Goal: Task Accomplishment & Management: Use online tool/utility

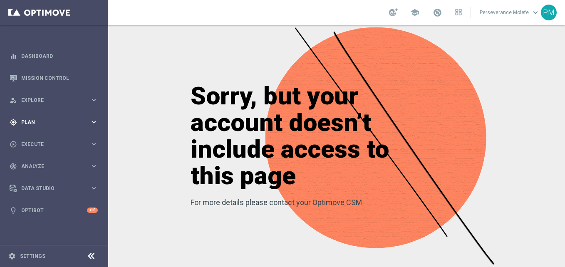
click at [62, 124] on span "Plan" at bounding box center [55, 122] width 69 height 5
click at [47, 167] on button "Templates keyboard_arrow_right" at bounding box center [60, 164] width 77 height 7
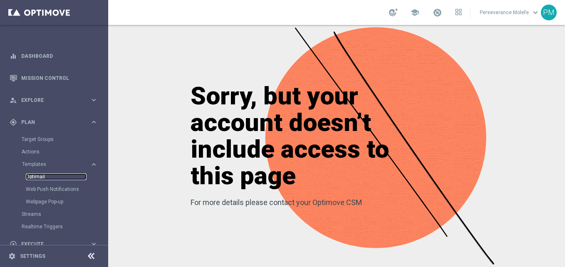
click at [41, 178] on link "Optimail" at bounding box center [56, 176] width 61 height 7
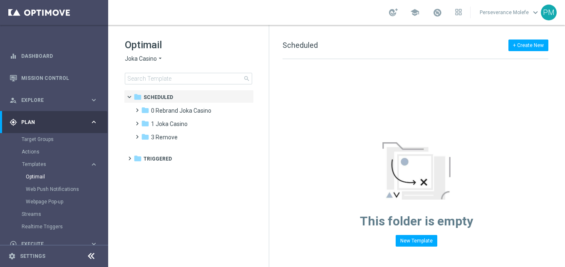
click at [153, 60] on span "Joka Casino" at bounding box center [141, 59] width 32 height 8
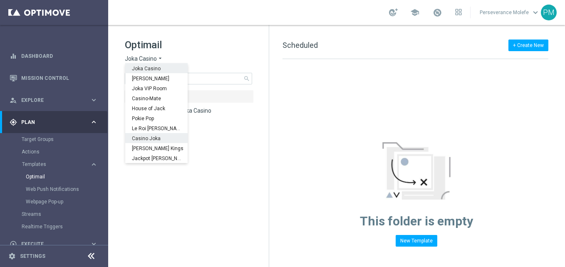
click at [160, 138] on div "Casino Joka" at bounding box center [156, 138] width 62 height 10
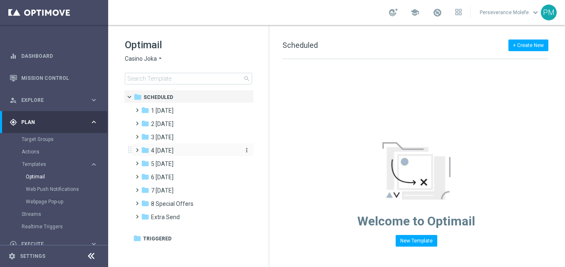
click at [173, 153] on div "folder 4 [DATE]" at bounding box center [189, 151] width 96 height 10
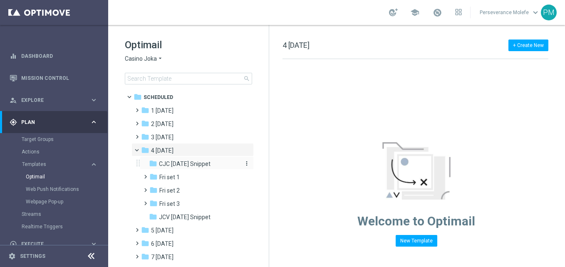
click at [221, 166] on div "folder CJC [DATE] Snippet" at bounding box center [193, 164] width 89 height 10
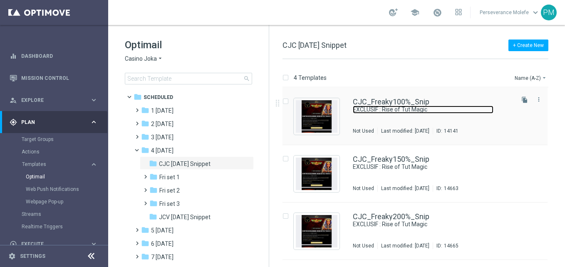
click at [355, 109] on link "EXCLUSIF : Rise of Tut Magic" at bounding box center [423, 110] width 141 height 8
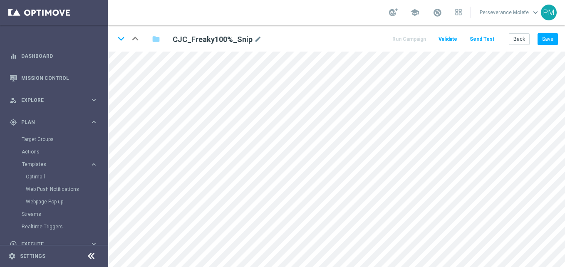
click at [92, 259] on icon at bounding box center [91, 256] width 10 height 10
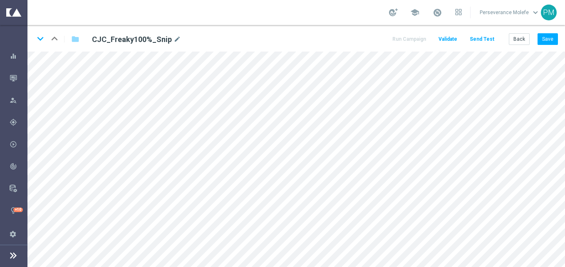
click at [483, 39] on button "Send Test" at bounding box center [481, 39] width 27 height 11
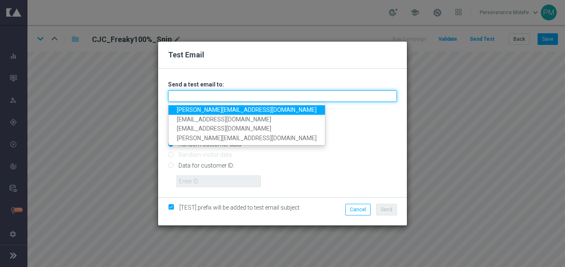
click at [267, 94] on input "text" at bounding box center [282, 96] width 229 height 12
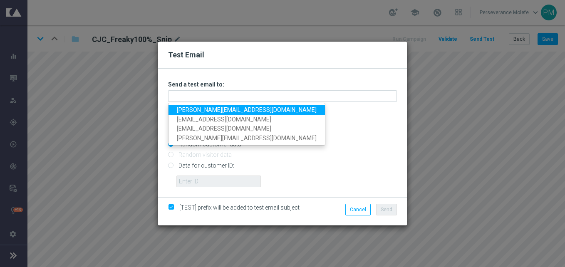
click at [227, 105] on ul "[PERSON_NAME][EMAIL_ADDRESS][DOMAIN_NAME] [EMAIL_ADDRESS][DOMAIN_NAME] [PERSON_…" at bounding box center [246, 124] width 157 height 43
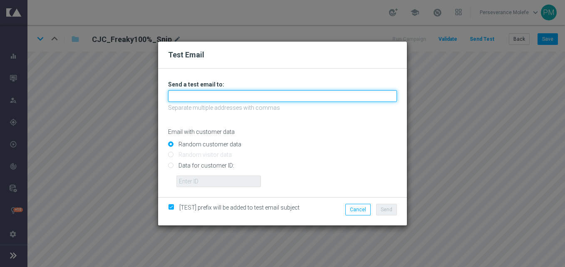
click at [234, 96] on input "text" at bounding box center [282, 96] width 229 height 12
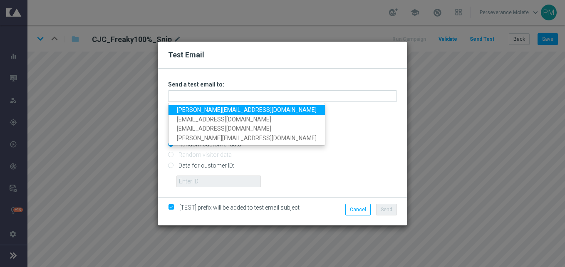
click at [218, 111] on link "[PERSON_NAME][EMAIL_ADDRESS][DOMAIN_NAME]" at bounding box center [246, 110] width 156 height 10
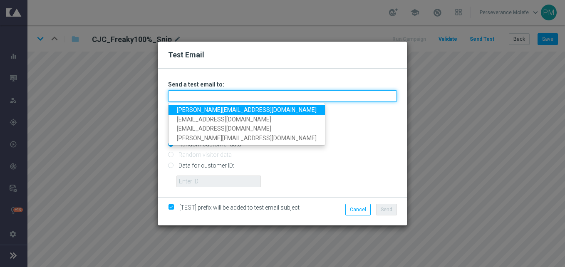
type input "[PERSON_NAME][EMAIL_ADDRESS][DOMAIN_NAME]"
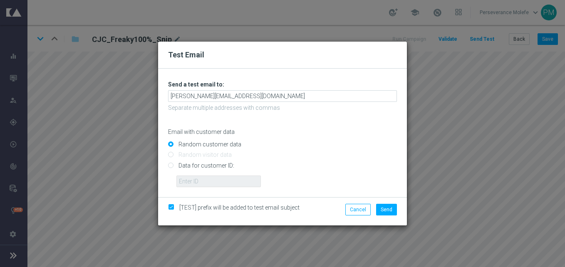
click at [398, 211] on li "Send" at bounding box center [386, 210] width 25 height 12
click at [389, 211] on span "Send" at bounding box center [387, 210] width 12 height 6
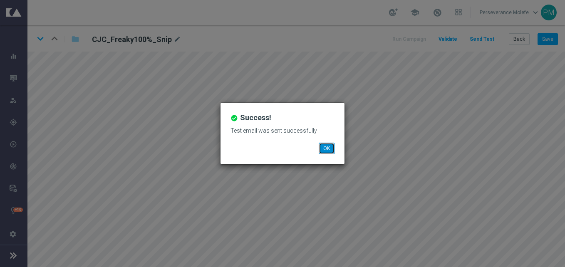
click at [330, 153] on button "OK" at bounding box center [327, 149] width 16 height 12
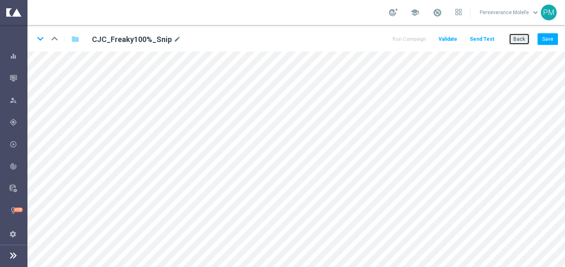
click at [524, 38] on button "Back" at bounding box center [519, 39] width 21 height 12
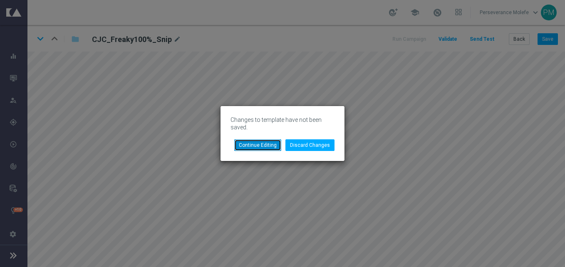
click at [273, 147] on button "Continue Editing" at bounding box center [257, 145] width 47 height 12
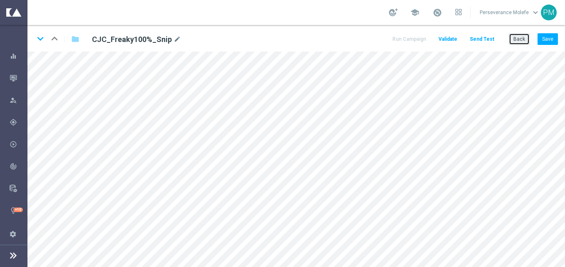
click at [517, 37] on button "Back" at bounding box center [519, 39] width 21 height 12
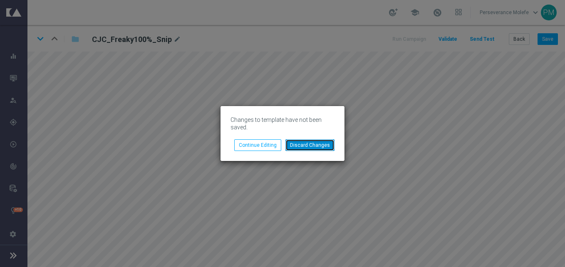
click at [331, 143] on button "Discard Changes" at bounding box center [309, 145] width 49 height 12
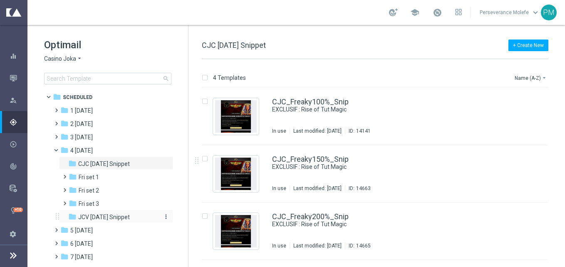
click at [126, 220] on span "JCV [DATE] Snippet" at bounding box center [104, 216] width 52 height 7
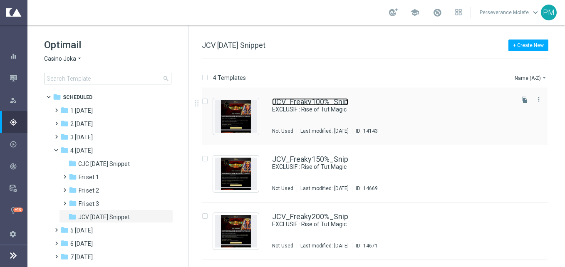
click at [336, 101] on link "JCV_Freaky100%_Snip" at bounding box center [310, 101] width 76 height 7
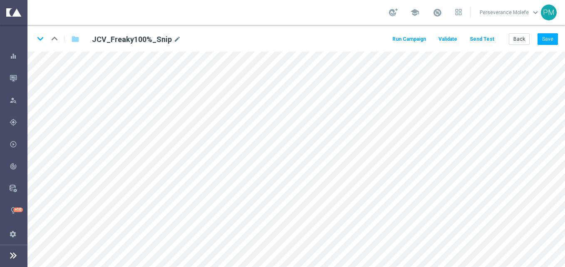
click at [477, 40] on button "Send Test" at bounding box center [481, 39] width 27 height 11
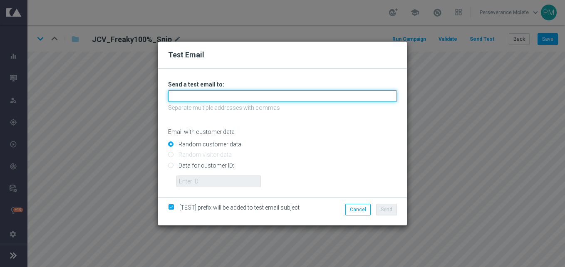
click at [268, 94] on input "text" at bounding box center [282, 96] width 229 height 12
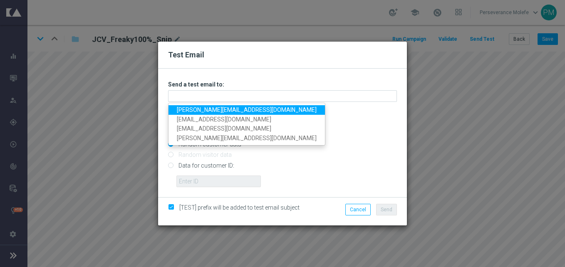
click at [239, 112] on link "[PERSON_NAME][EMAIL_ADDRESS][DOMAIN_NAME]" at bounding box center [246, 110] width 156 height 10
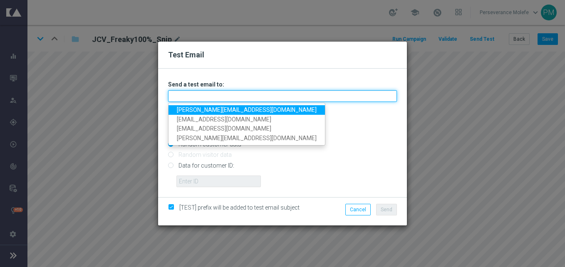
type input "[PERSON_NAME][EMAIL_ADDRESS][DOMAIN_NAME]"
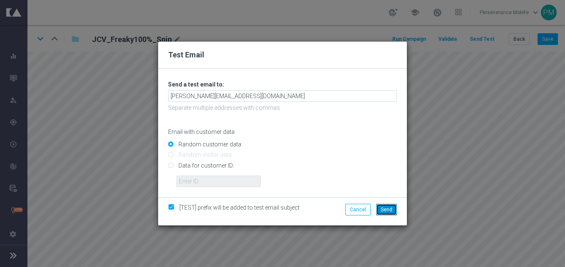
click at [394, 209] on button "Send" at bounding box center [386, 210] width 21 height 12
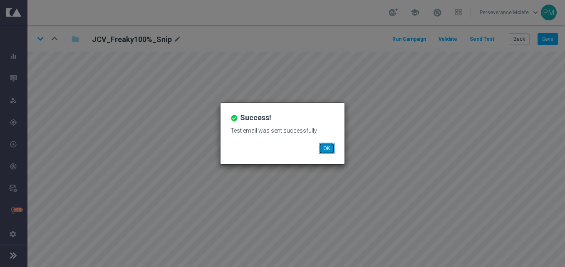
click at [327, 148] on button "OK" at bounding box center [327, 149] width 16 height 12
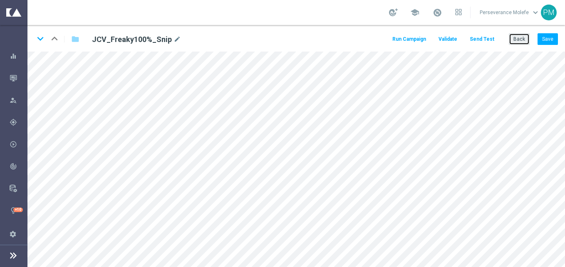
click at [520, 44] on button "Back" at bounding box center [519, 39] width 21 height 12
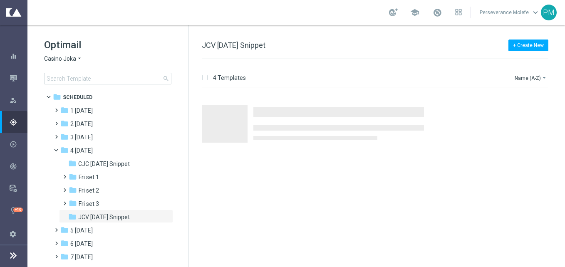
click at [72, 62] on span "Casino Joka" at bounding box center [60, 59] width 32 height 8
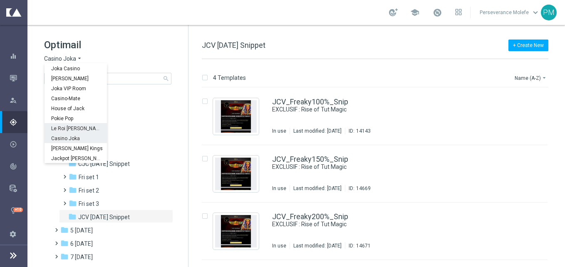
click at [0, 0] on span "Le Roi [PERSON_NAME]" at bounding box center [0, 0] width 0 height 0
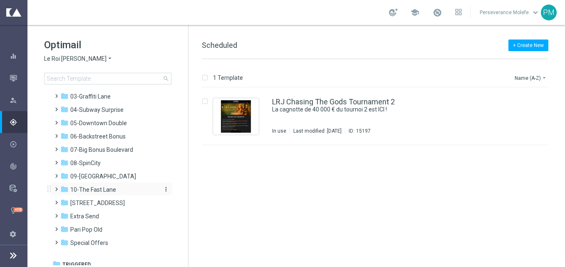
scroll to position [46, 0]
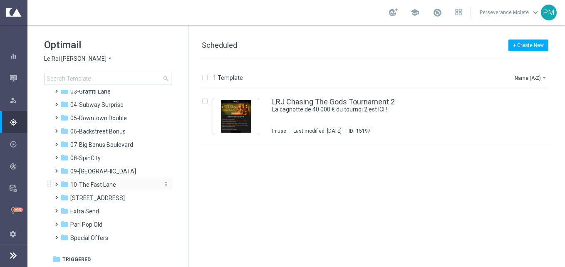
click at [98, 188] on span "10-The Fast Lane" at bounding box center [93, 184] width 46 height 7
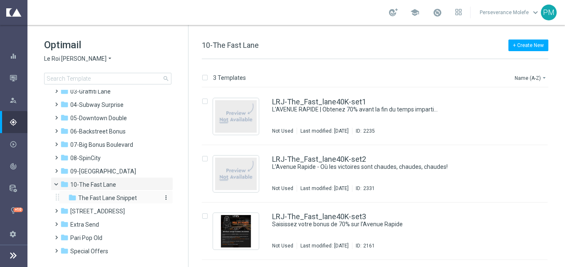
click at [114, 195] on span "The Fast Lane Snippet" at bounding box center [107, 197] width 59 height 7
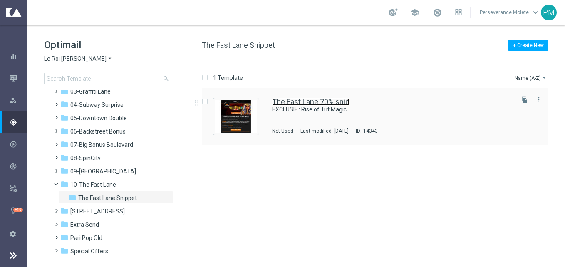
click at [289, 103] on link "The Fast Lane 70% snip" at bounding box center [310, 101] width 77 height 7
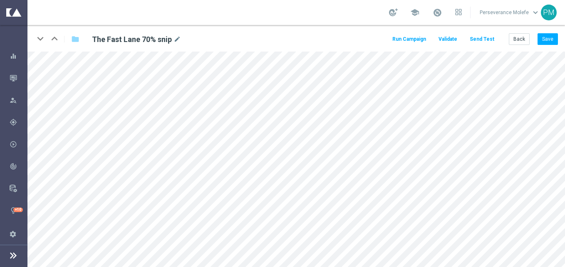
click at [490, 40] on button "Send Test" at bounding box center [481, 39] width 27 height 11
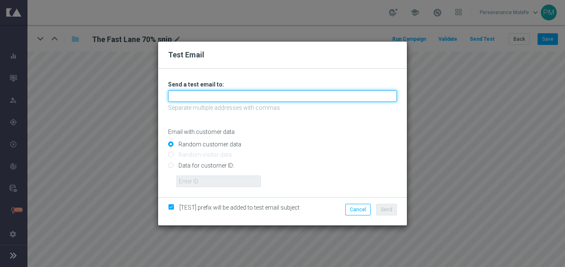
click at [244, 94] on input "text" at bounding box center [282, 96] width 229 height 12
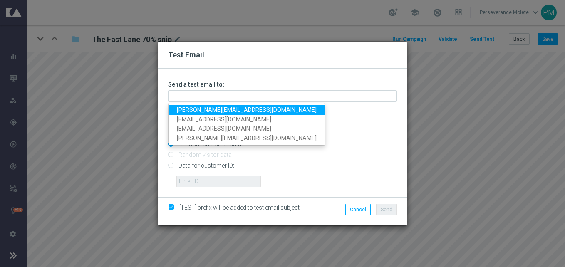
click at [231, 108] on link "[PERSON_NAME][EMAIL_ADDRESS][DOMAIN_NAME]" at bounding box center [246, 110] width 156 height 10
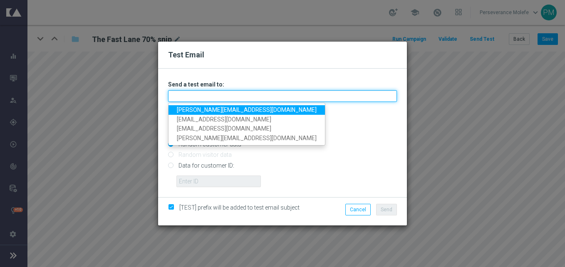
type input "[PERSON_NAME][EMAIL_ADDRESS][DOMAIN_NAME]"
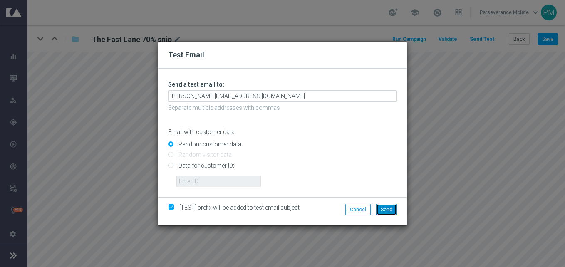
click at [389, 208] on span "Send" at bounding box center [387, 210] width 12 height 6
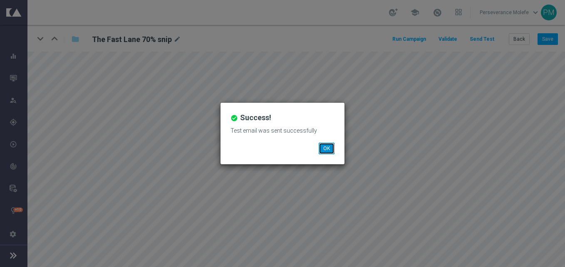
click at [319, 143] on button "OK" at bounding box center [327, 149] width 16 height 12
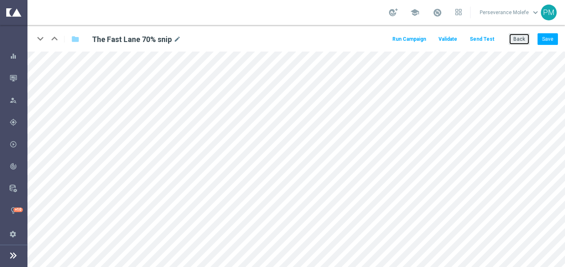
click at [521, 41] on button "Back" at bounding box center [519, 39] width 21 height 12
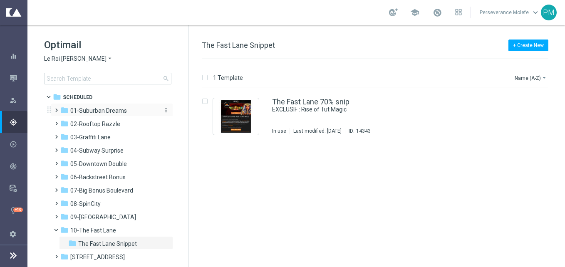
click at [113, 111] on span "01-Suburban Dreams" at bounding box center [98, 110] width 57 height 7
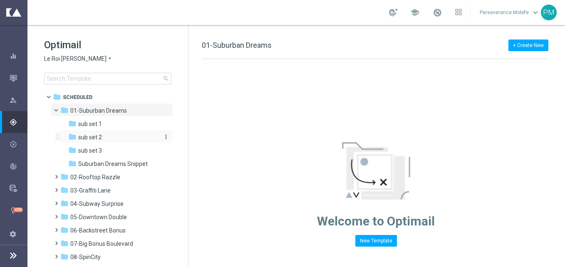
click at [110, 136] on div "folder sub set 2" at bounding box center [112, 138] width 89 height 10
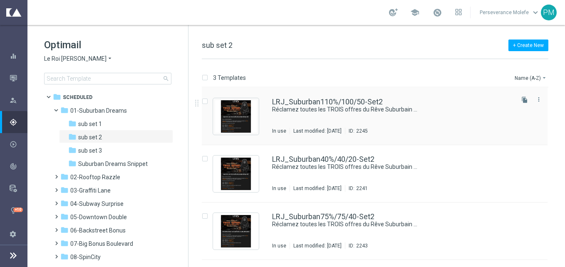
click at [290, 97] on div "LRJ_Suburban110%/100/50-Set2 Réclamez toutes les TROIS offres du Rêve Suburbain…" at bounding box center [375, 116] width 346 height 57
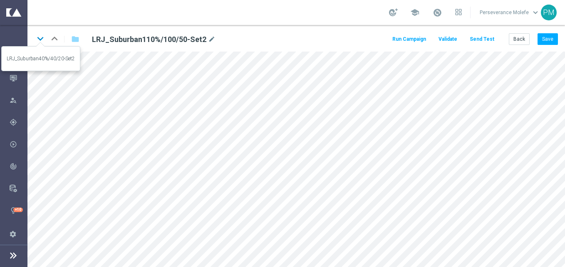
click at [37, 38] on icon "keyboard_arrow_down" at bounding box center [40, 38] width 12 height 12
click at [40, 43] on icon "keyboard_arrow_down" at bounding box center [40, 38] width 12 height 12
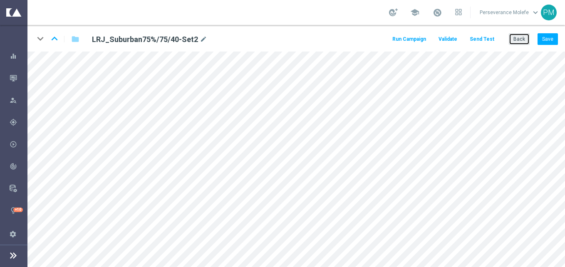
click at [523, 41] on button "Back" at bounding box center [519, 39] width 21 height 12
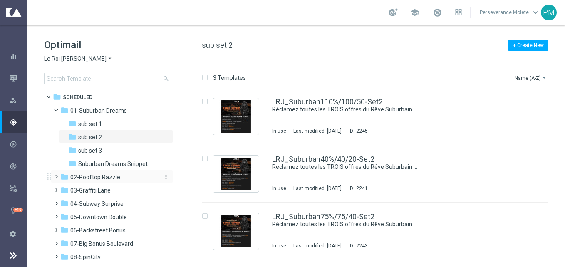
click at [116, 178] on span "02-Rooftop Razzle" at bounding box center [95, 176] width 50 height 7
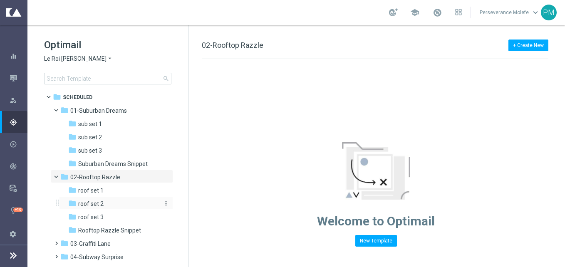
click at [116, 203] on div "folder roof set 2" at bounding box center [112, 204] width 89 height 10
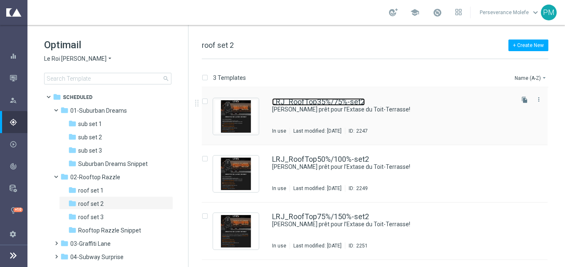
click at [306, 101] on link "LRJ_RoofTop35%/75%-set2" at bounding box center [318, 101] width 93 height 7
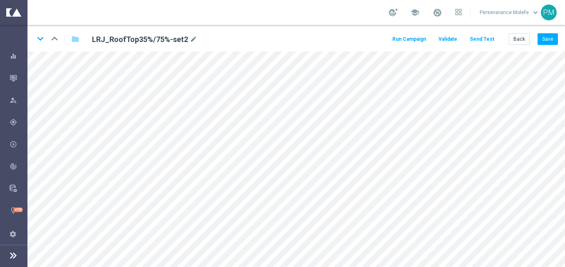
click at [489, 40] on button "Send Test" at bounding box center [481, 39] width 27 height 11
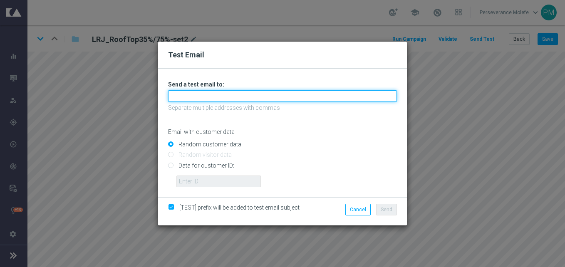
click at [247, 100] on input "text" at bounding box center [282, 96] width 229 height 12
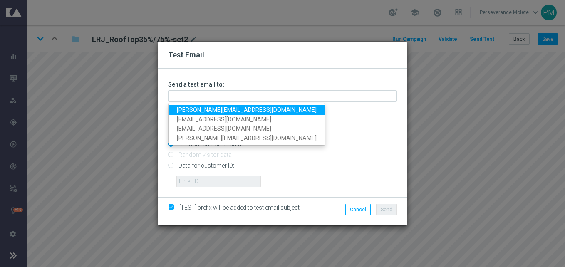
click at [232, 108] on link "[PERSON_NAME][EMAIL_ADDRESS][DOMAIN_NAME]" at bounding box center [246, 110] width 156 height 10
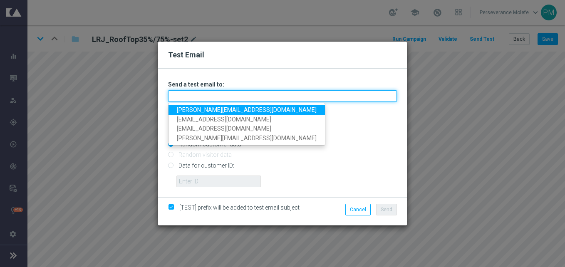
type input "[PERSON_NAME][EMAIL_ADDRESS][DOMAIN_NAME]"
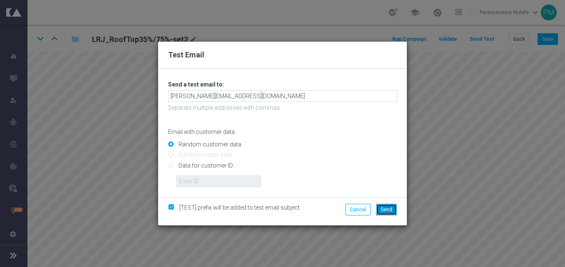
click at [386, 208] on span "Send" at bounding box center [387, 210] width 12 height 6
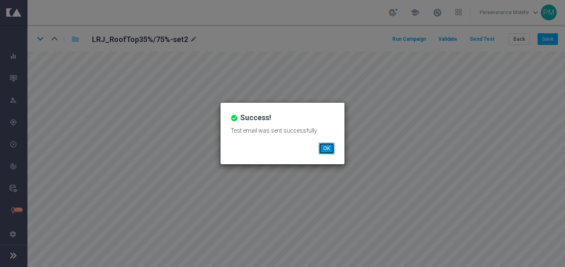
click at [326, 152] on button "OK" at bounding box center [327, 149] width 16 height 12
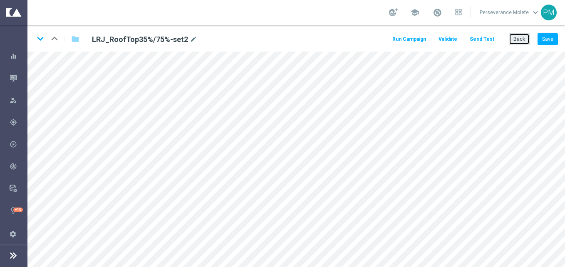
click at [519, 41] on button "Back" at bounding box center [519, 39] width 21 height 12
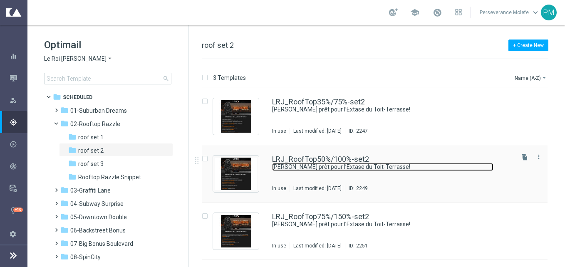
click at [339, 166] on link "[PERSON_NAME] prêt pour l’Extase du Toit-Terrasse!" at bounding box center [382, 167] width 221 height 8
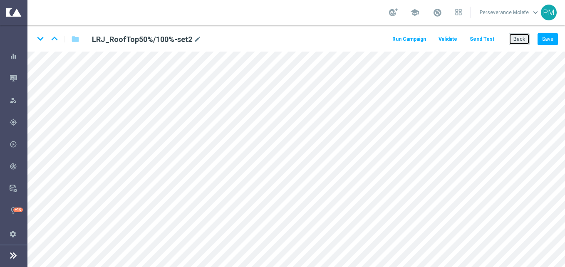
click at [523, 44] on button "Back" at bounding box center [519, 39] width 21 height 12
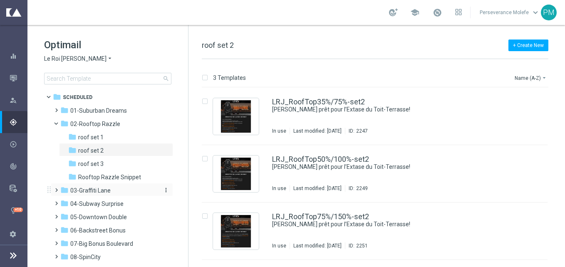
click at [134, 193] on div "folder 03-[GEOGRAPHIC_DATA]" at bounding box center [108, 191] width 96 height 10
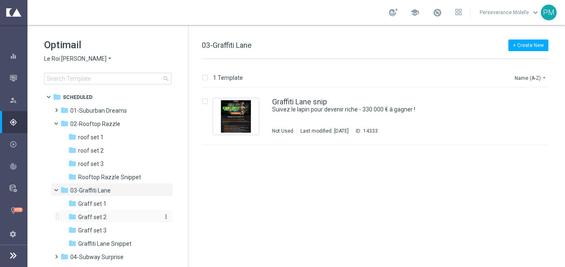
click at [132, 218] on div "folder [PERSON_NAME] set 2" at bounding box center [112, 218] width 89 height 10
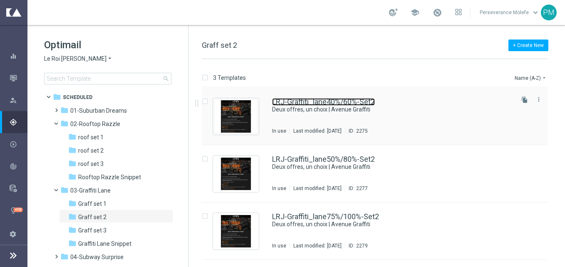
click at [298, 104] on link "LRJ-Graffiti_lane40%/60%-Set2" at bounding box center [323, 101] width 103 height 7
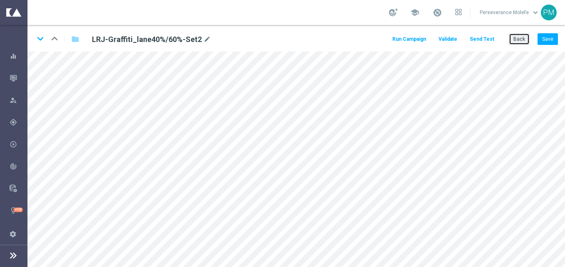
click at [529, 38] on button "Back" at bounding box center [519, 39] width 21 height 12
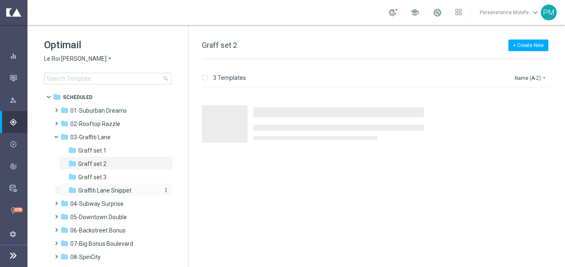
scroll to position [42, 0]
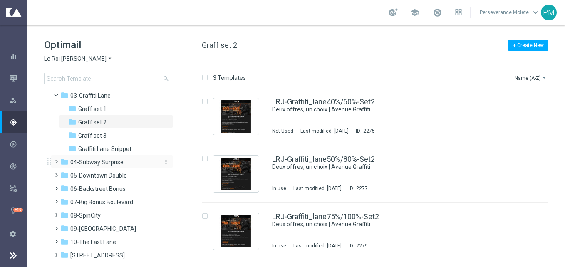
click at [124, 165] on div "folder 04-Subway Surprise" at bounding box center [108, 163] width 96 height 10
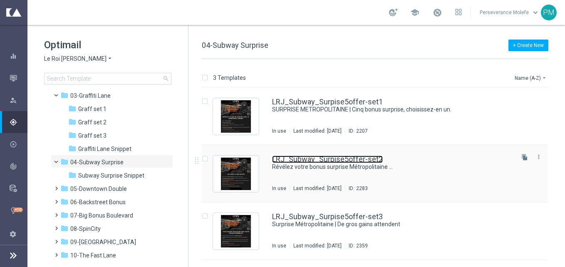
click at [317, 159] on link "LRJ_Subway_Surpise5offer-set2" at bounding box center [327, 159] width 111 height 7
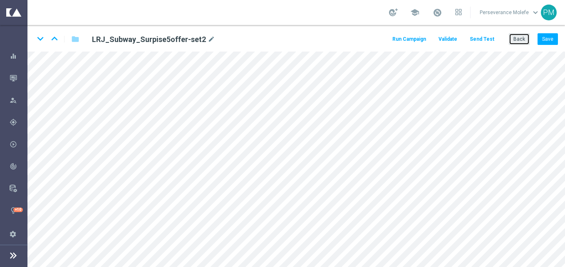
click at [516, 41] on button "Back" at bounding box center [519, 39] width 21 height 12
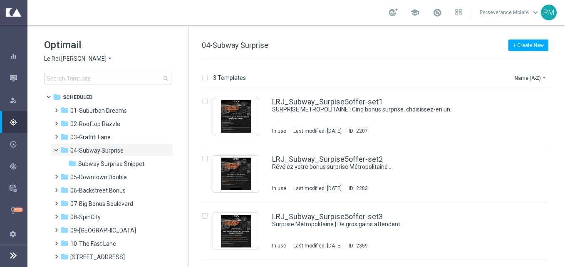
click at [77, 55] on span "Le Roi [PERSON_NAME]" at bounding box center [75, 59] width 62 height 8
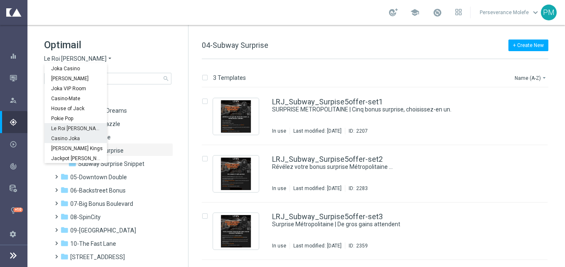
click at [65, 134] on div "Casino Joka" at bounding box center [76, 138] width 62 height 10
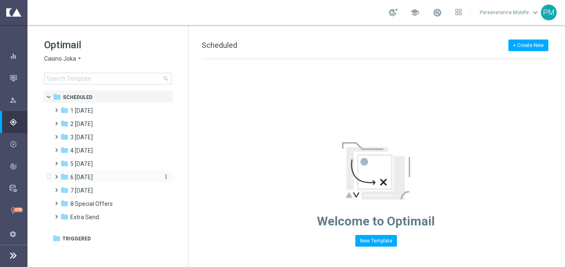
click at [99, 174] on div "folder 6 [DATE]" at bounding box center [108, 178] width 96 height 10
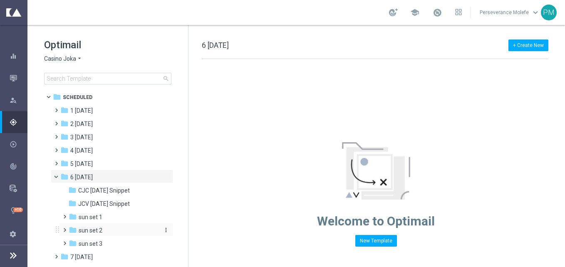
click at [104, 235] on div "folder sun set 2" at bounding box center [113, 231] width 89 height 10
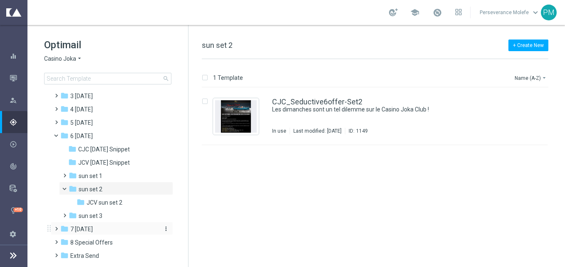
scroll to position [42, 0]
click at [101, 217] on span "sun set 3" at bounding box center [91, 215] width 24 height 7
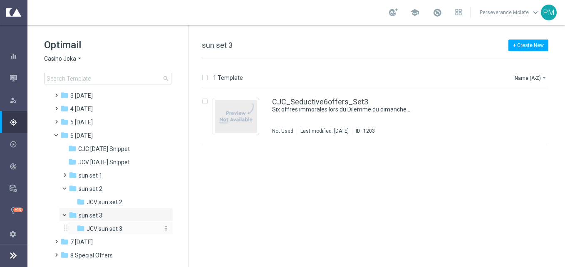
click at [108, 232] on span "JCV sun set 3" at bounding box center [105, 228] width 36 height 7
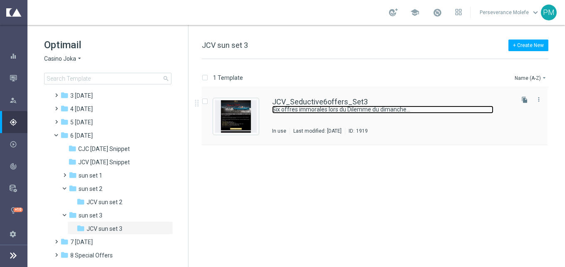
click at [290, 106] on link "Six offres immorales lors du Dilemme du dimanche..." at bounding box center [382, 110] width 221 height 8
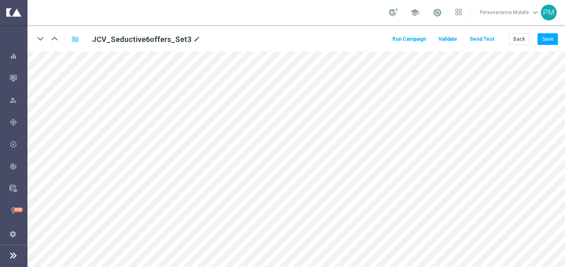
click at [495, 42] on button "Send Test" at bounding box center [481, 39] width 27 height 11
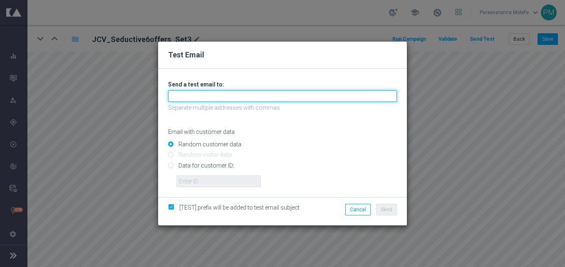
click at [237, 102] on input "text" at bounding box center [282, 96] width 229 height 12
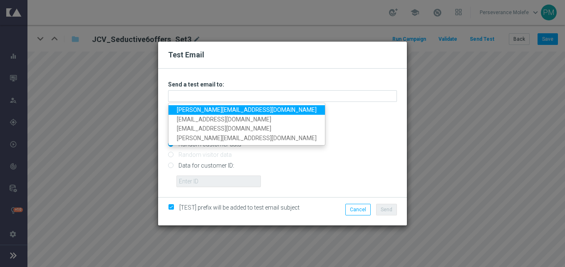
click at [209, 109] on link "[PERSON_NAME][EMAIL_ADDRESS][DOMAIN_NAME]" at bounding box center [246, 110] width 156 height 10
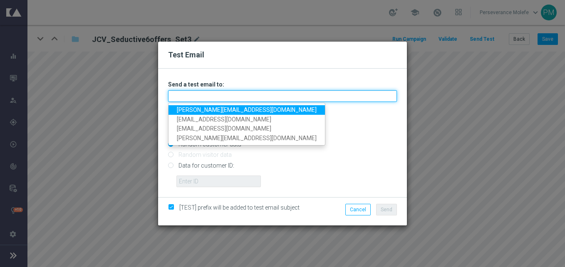
type input "[PERSON_NAME][EMAIL_ADDRESS][DOMAIN_NAME]"
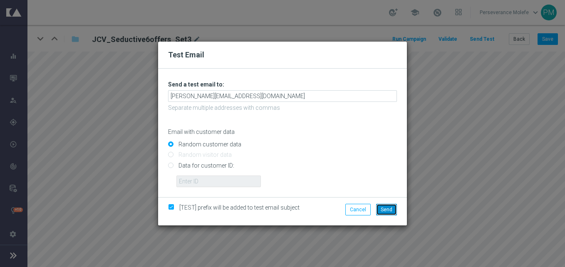
click at [386, 211] on span "Send" at bounding box center [387, 210] width 12 height 6
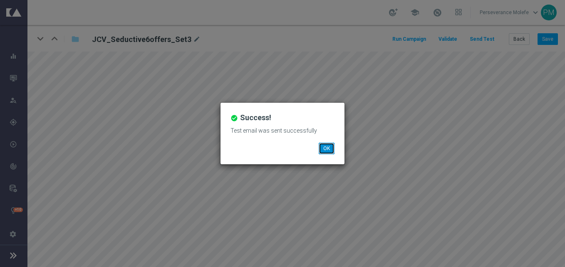
click at [327, 152] on button "OK" at bounding box center [327, 149] width 16 height 12
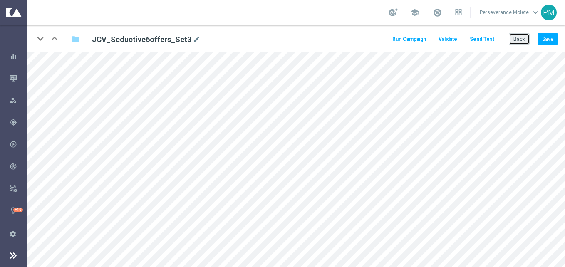
click at [515, 39] on button "Back" at bounding box center [519, 39] width 21 height 12
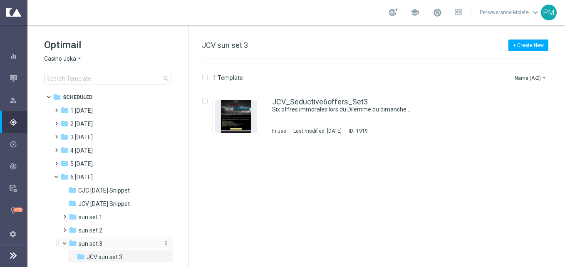
click at [104, 242] on div "folder sun set 3" at bounding box center [113, 244] width 89 height 10
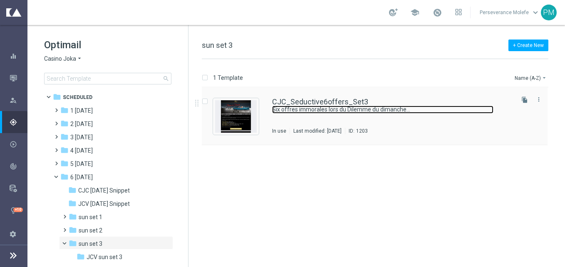
click at [323, 108] on link "Six offres immorales lors du Dilemme du dimanche..." at bounding box center [382, 110] width 221 height 8
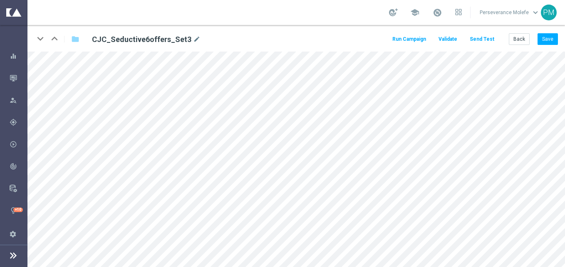
click at [488, 31] on div "keyboard_arrow_down keyboard_arrow_up folder CJC_Seductive6offers_Set3 mode_edi…" at bounding box center [295, 38] width 537 height 27
click at [483, 42] on button "Send Test" at bounding box center [481, 39] width 27 height 11
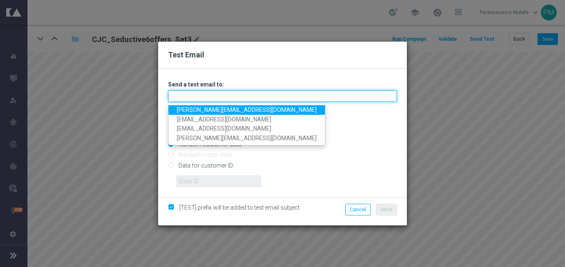
click at [286, 92] on input "text" at bounding box center [282, 96] width 229 height 12
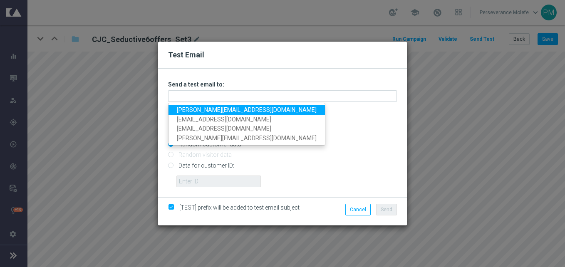
click at [228, 109] on link "[PERSON_NAME][EMAIL_ADDRESS][DOMAIN_NAME]" at bounding box center [246, 110] width 156 height 10
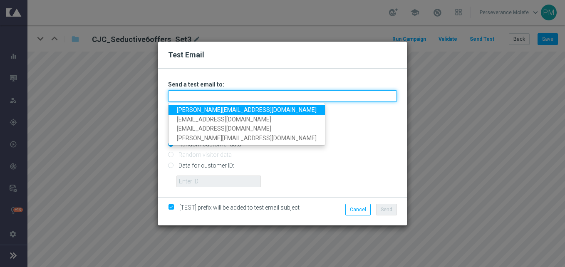
type input "[PERSON_NAME][EMAIL_ADDRESS][DOMAIN_NAME]"
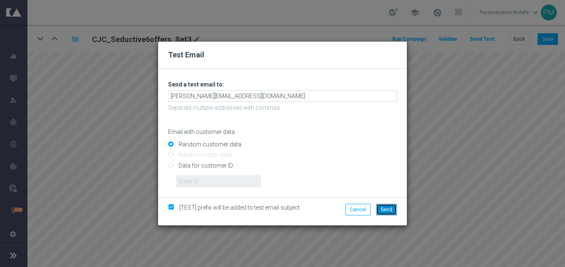
click at [388, 213] on button "Send" at bounding box center [386, 210] width 21 height 12
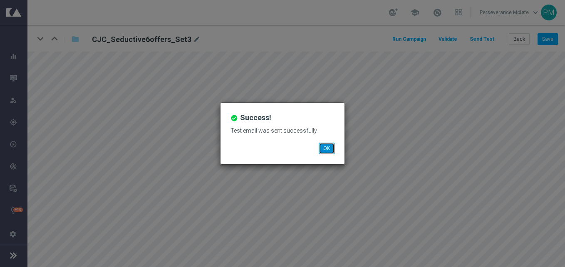
click at [327, 145] on button "OK" at bounding box center [327, 149] width 16 height 12
